Goal: Task Accomplishment & Management: Complete application form

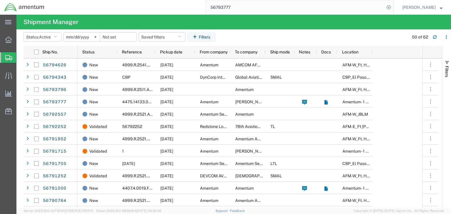
click at [231, 7] on input "56793777" at bounding box center [295, 7] width 178 height 14
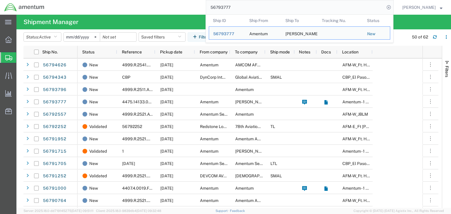
click at [231, 7] on input "56793777" at bounding box center [295, 7] width 178 height 14
paste input "5021"
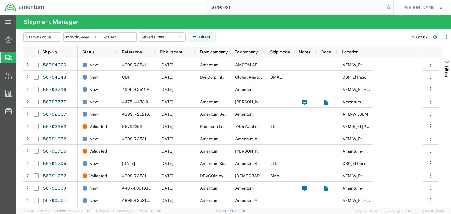
type input "56795021"
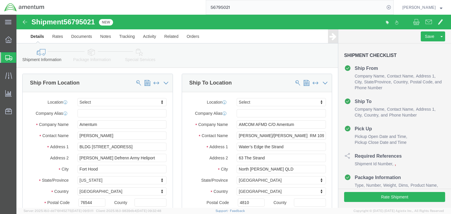
select select
click icon
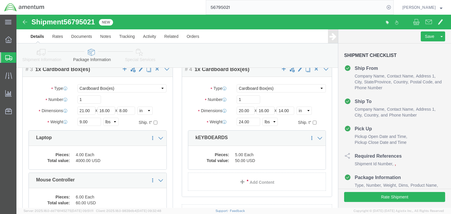
scroll to position [41, 0]
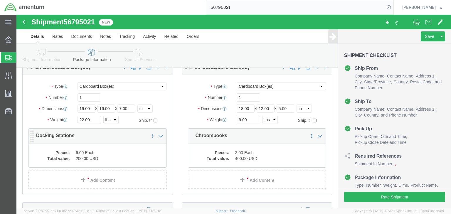
click dd "6.00 Each"
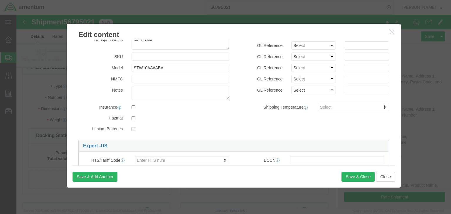
scroll to position [154, 0]
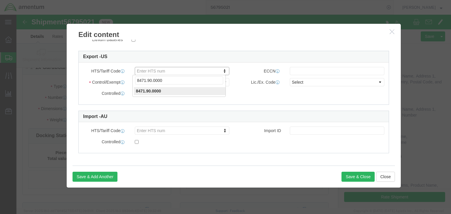
drag, startPoint x: 129, startPoint y: 65, endPoint x: 138, endPoint y: 61, distance: 10.2
click input "8471.90.0000"
type input "8471900000"
click input "text"
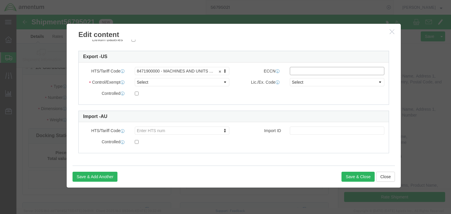
type input "EAR99"
click select "Select ATF BIS DEA EPA FDA FTR ITAR OFAC Other (OPA)"
select select "BIS"
click select "Select ATF BIS DEA EPA FDA FTR ITAR OFAC Other (OPA)"
click select "Select AGR-Agricultural APP-Computers APR-Additional Permissive Exports AVS-Air…"
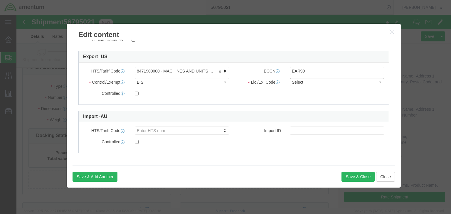
select select "NLR"
click select "Select AGR-Agricultural APP-Computers APR-Additional Permissive Exports AVS-Air…"
click button "Save & Close"
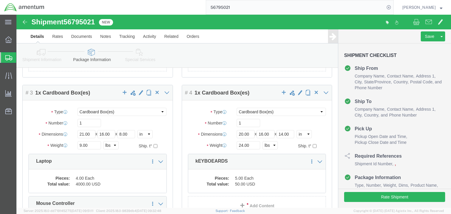
scroll to position [41, 0]
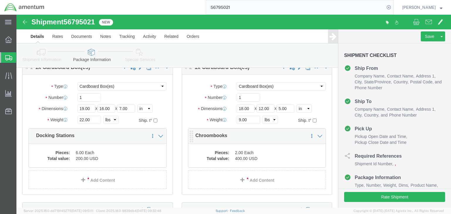
click dd "2.00 Each"
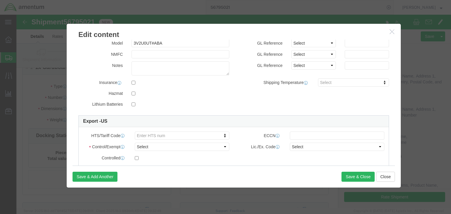
scroll to position [154, 0]
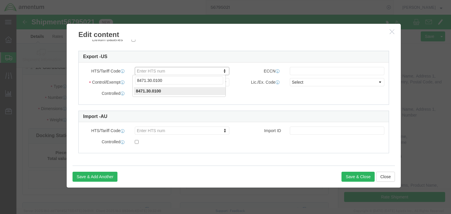
drag, startPoint x: 130, startPoint y: 66, endPoint x: 137, endPoint y: 61, distance: 8.6
click input "8471.30.0100"
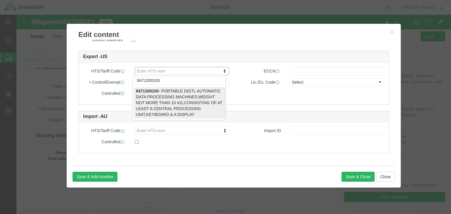
type input "8471300100"
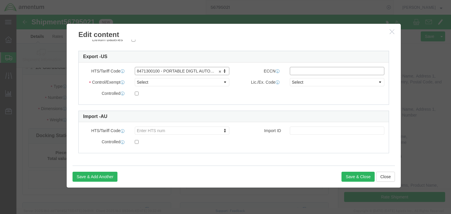
click input "text"
type input "5A992.c"
click select "Select ATF BIS DEA EPA FDA FTR ITAR OFAC Other (OPA)"
select select "BIS"
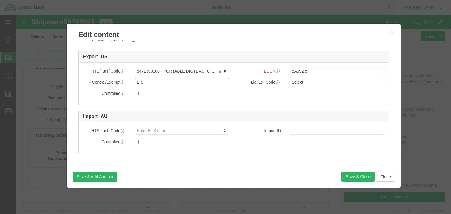
click select "Select ATF BIS DEA EPA FDA FTR ITAR OFAC Other (OPA)"
click select "Select AGR-Agricultural APP-Computers APR-Additional Permissive Exports AVS-Air…"
select select "NLR"
click select "Select AGR-Agricultural APP-Computers APR-Additional Permissive Exports AVS-Air…"
click button "Save & Close"
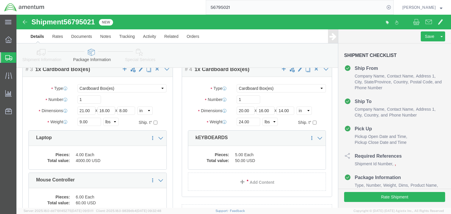
scroll to position [205, 0]
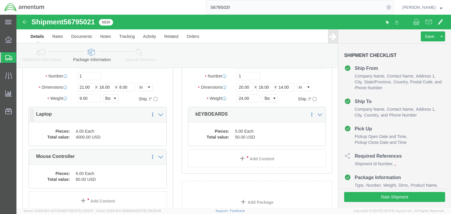
click dl "Pieces: 4.00 Each Total value: 4000.00 USD"
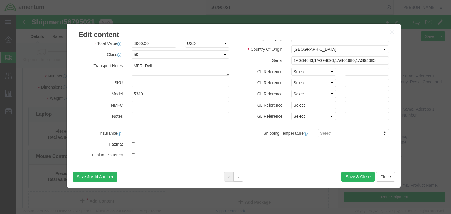
scroll to position [117, 0]
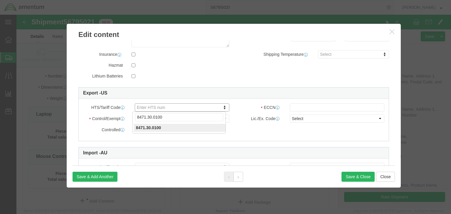
click input "8471.30.0100"
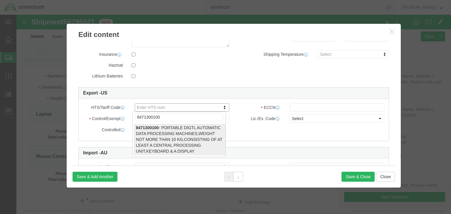
type input "8471300100"
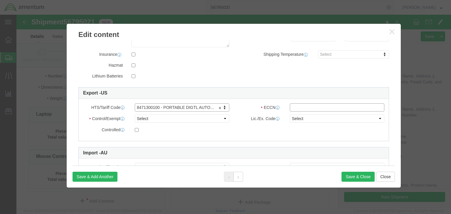
click input "text"
type input "5A992.c"
click select "Select ATF BIS DEA EPA FDA FTR ITAR OFAC Other (OPA)"
select select "BIS"
click select "Select ATF BIS DEA EPA FDA FTR ITAR OFAC Other (OPA)"
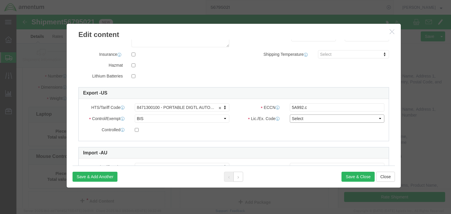
click select "Select AGR-Agricultural APP-Computers APR-Additional Permissive Exports AVS-Air…"
select select "NLR"
click select "Select AGR-Agricultural APP-Computers APR-Additional Permissive Exports AVS-Air…"
click button "Save & Close"
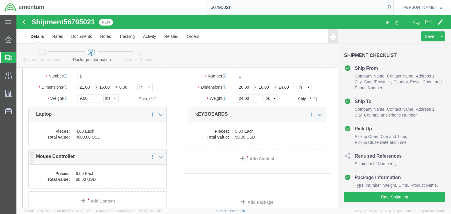
click dd "6.00 Each"
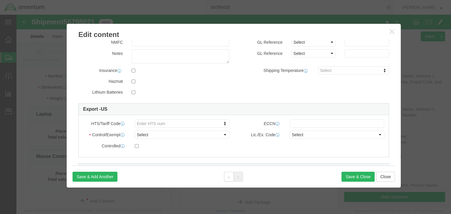
scroll to position [154, 0]
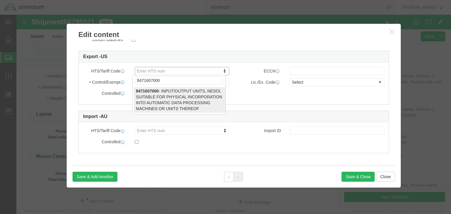
type input "8471607000"
drag, startPoint x: 132, startPoint y: 77, endPoint x: 138, endPoint y: 76, distance: 6.5
type input "8471607000"
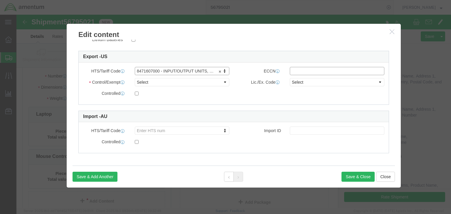
click input "text"
type input "EAR99"
click select "Select ATF BIS DEA EPA FDA FTR ITAR OFAC Other (OPA)"
select select "BIS"
click select "Select ATF BIS DEA EPA FDA FTR ITAR OFAC Other (OPA)"
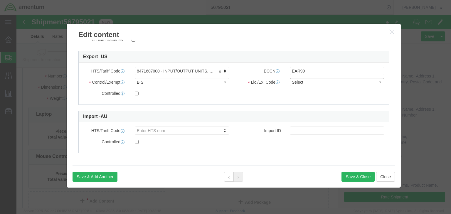
click select "Select AGR-Agricultural APP-Computers APR-Additional Permissive Exports AVS-Air…"
select select "NLR"
click select "Select AGR-Agricultural APP-Computers APR-Additional Permissive Exports AVS-Air…"
click button "Save & Close"
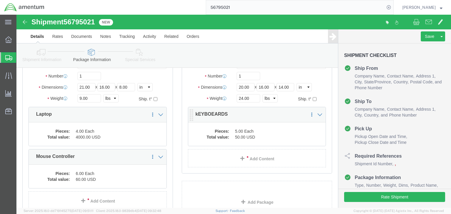
click dt "Total value:"
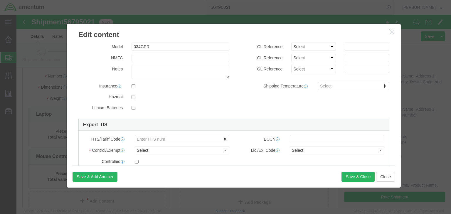
scroll to position [141, 0]
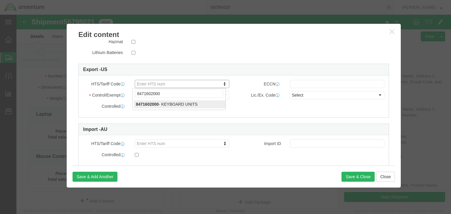
type input "8471602000"
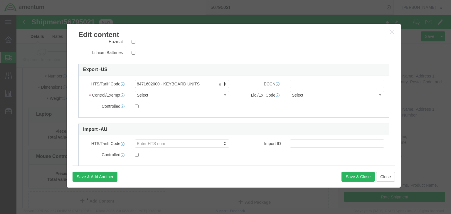
type input "8471602000"
click input "text"
type input "EAR99"
drag, startPoint x: 175, startPoint y: 81, endPoint x: 172, endPoint y: 84, distance: 4.2
click select "Select ATF BIS DEA EPA FDA FTR ITAR OFAC Other (OPA)"
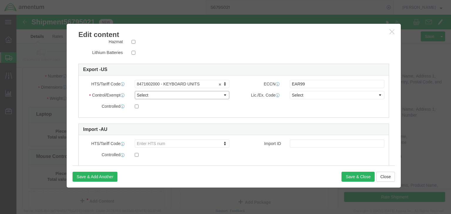
select select "BIS"
click select "Select ATF BIS DEA EPA FDA FTR ITAR OFAC Other (OPA)"
click select "Select AGR-Agricultural APP-Computers APR-Additional Permissive Exports AVS-Air…"
select select "NLR"
click select "Select AGR-Agricultural APP-Computers APR-Additional Permissive Exports AVS-Air…"
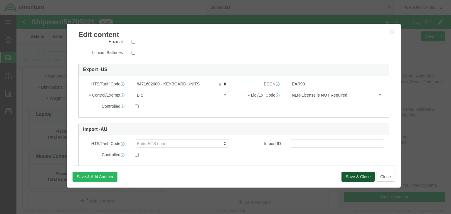
click button "Save & Close"
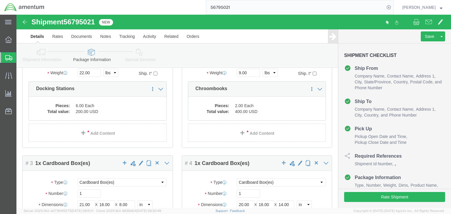
scroll to position [0, 0]
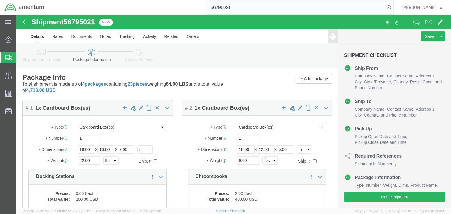
click icon
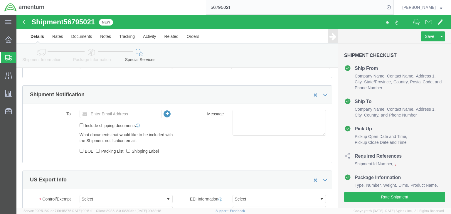
scroll to position [446, 0]
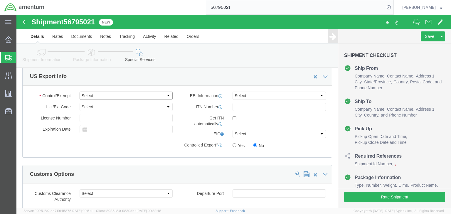
click select "Select ATF BIS DEA EPA FDA FTR ITAR OFAC Other (OPA)"
select select "BIS"
click select "Select ATF BIS DEA EPA FDA FTR ITAR OFAC Other (OPA)"
click select "Select AGR-Agricultural APP-Computers APR-Additional Permissive Exports AVS-Air…"
select select "NLR"
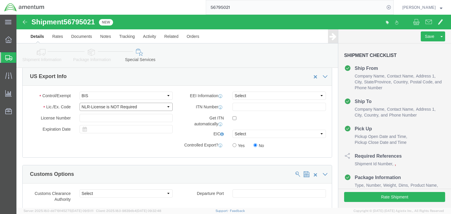
click select "Select AGR-Agricultural APP-Computers APR-Additional Permissive Exports AVS-Air…"
click select "Select AES-Direct EEI Carrier File EEI EEI Exempt"
select select "AESD"
click select "Select AES-Direct EEI Carrier File EEI EEI Exempt"
click icon
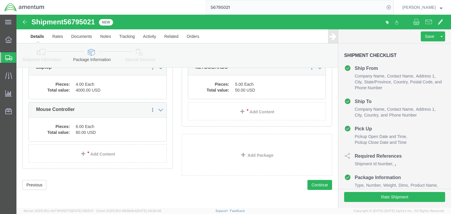
drag, startPoint x: 43, startPoint y: 53, endPoint x: 7, endPoint y: 42, distance: 37.4
click icon
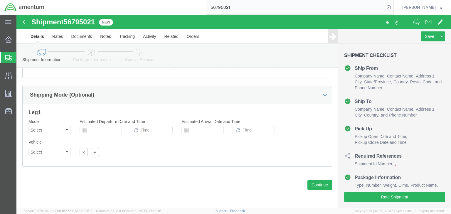
click at [14, 56] on div at bounding box center [8, 57] width 16 height 11
